Goal: Transaction & Acquisition: Obtain resource

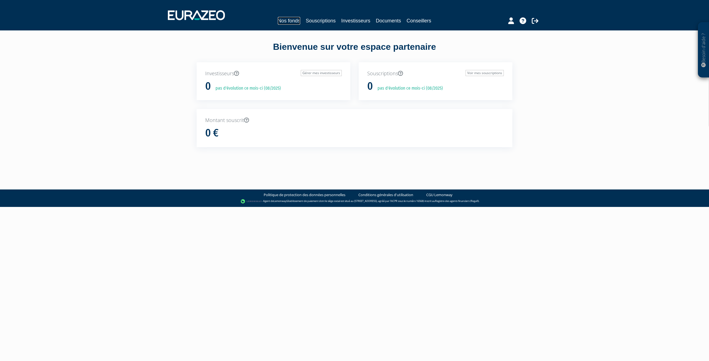
click at [294, 18] on link "Nos fonds" at bounding box center [289, 21] width 22 height 8
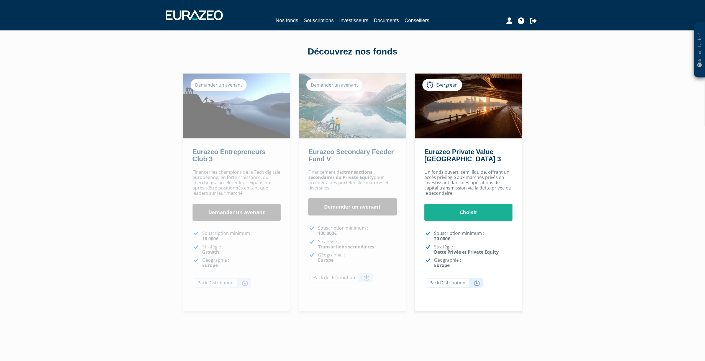
scroll to position [17, 0]
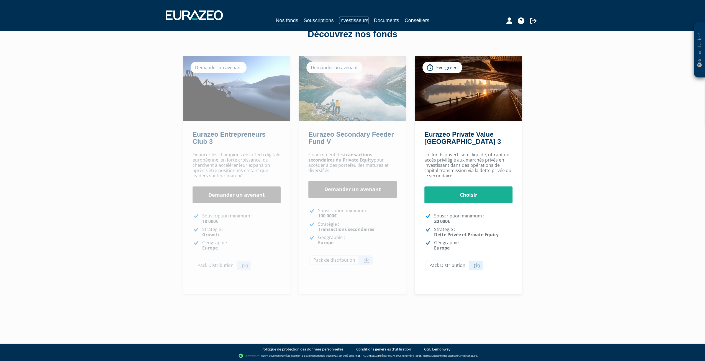
click at [361, 19] on link "Investisseurs" at bounding box center [353, 21] width 29 height 8
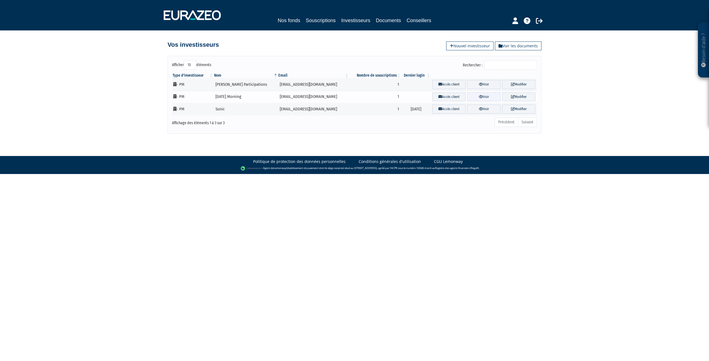
click at [481, 95] on link "Voir" at bounding box center [483, 96] width 33 height 9
click at [276, 93] on td "[DATE] Morning" at bounding box center [246, 97] width 64 height 12
click at [388, 20] on link "Documents" at bounding box center [388, 21] width 25 height 8
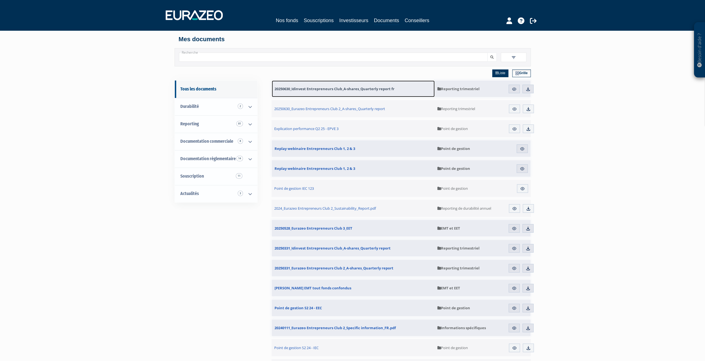
click at [297, 91] on span "20250630_Idinvest Entrepreneurs Club_A-shares_Quarterly report fr" at bounding box center [334, 88] width 120 height 5
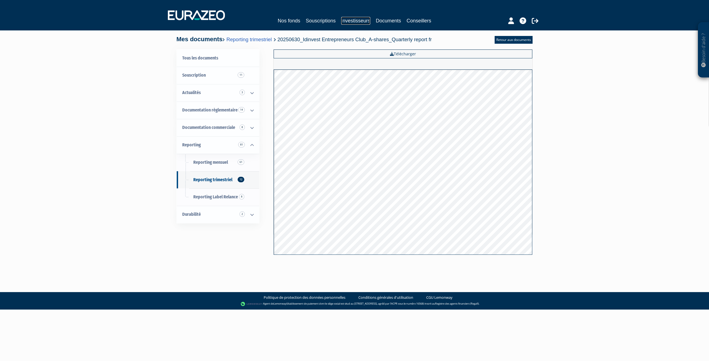
click at [352, 20] on link "Investisseurs" at bounding box center [355, 21] width 29 height 8
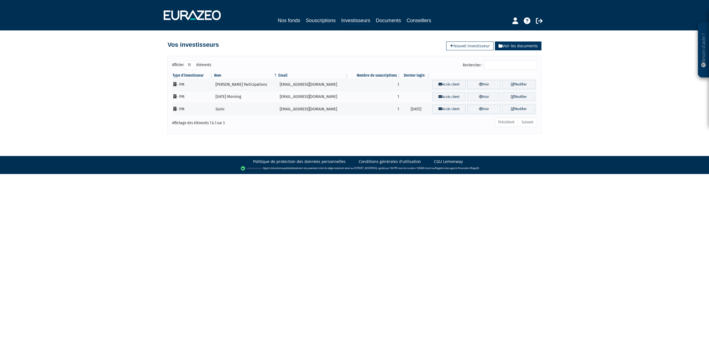
click at [512, 45] on link "Voir les documents" at bounding box center [518, 46] width 47 height 9
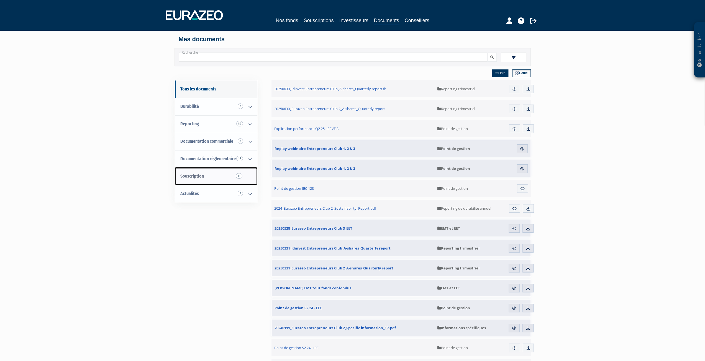
click at [210, 177] on link "Souscription 11" at bounding box center [216, 176] width 83 height 17
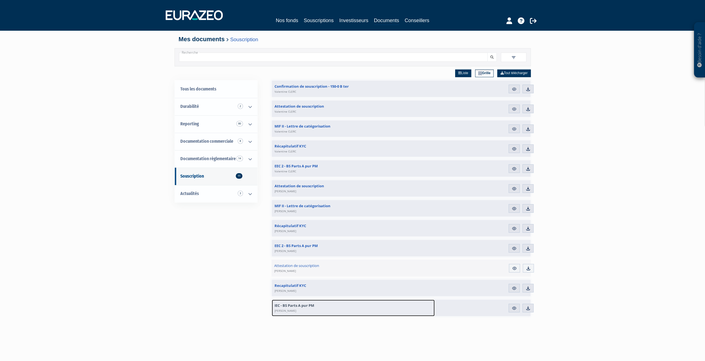
click at [318, 307] on link "IEC - BS Parts A pur PM Rémi Nicolas Michel ROUSSET" at bounding box center [353, 308] width 163 height 17
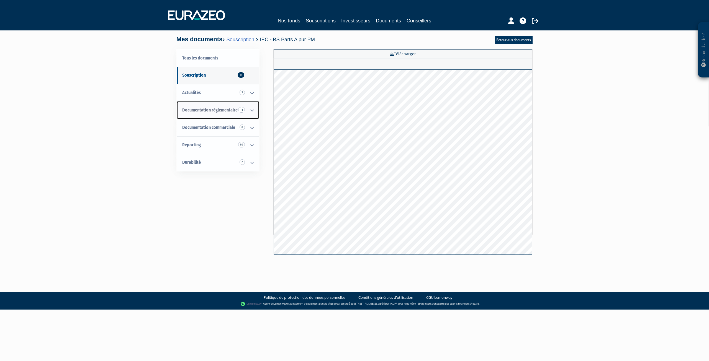
click at [221, 109] on span "Documentation règlementaire 14" at bounding box center [209, 109] width 55 height 5
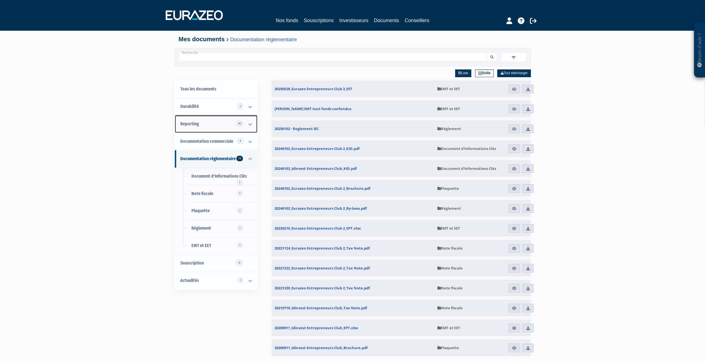
click at [201, 125] on link "Reporting 80" at bounding box center [216, 123] width 83 height 17
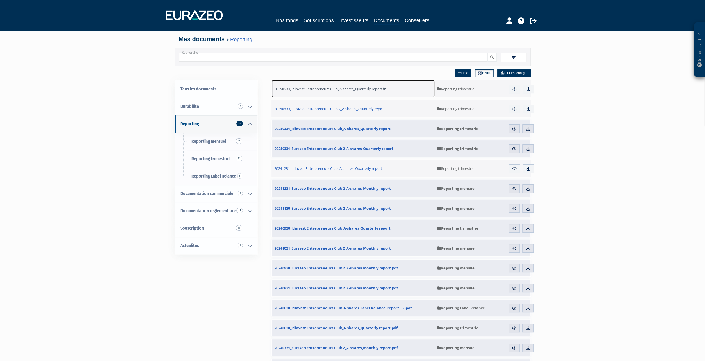
click at [353, 84] on link "20250630_Idinvest Entrepreneurs Club_A-shares_Quarterly report fr" at bounding box center [352, 88] width 163 height 17
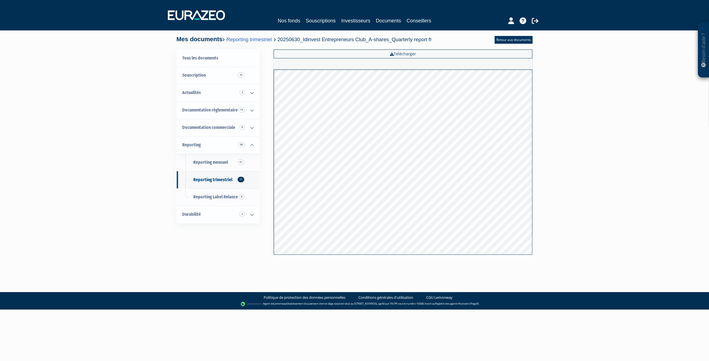
click at [594, 199] on div "Besoin d'aide ? × J'ai besoin d'aide Si vous avez une question à propos du fonc…" at bounding box center [354, 135] width 709 height 270
click at [359, 19] on link "Investisseurs" at bounding box center [355, 21] width 29 height 8
